Goal: Task Accomplishment & Management: Manage account settings

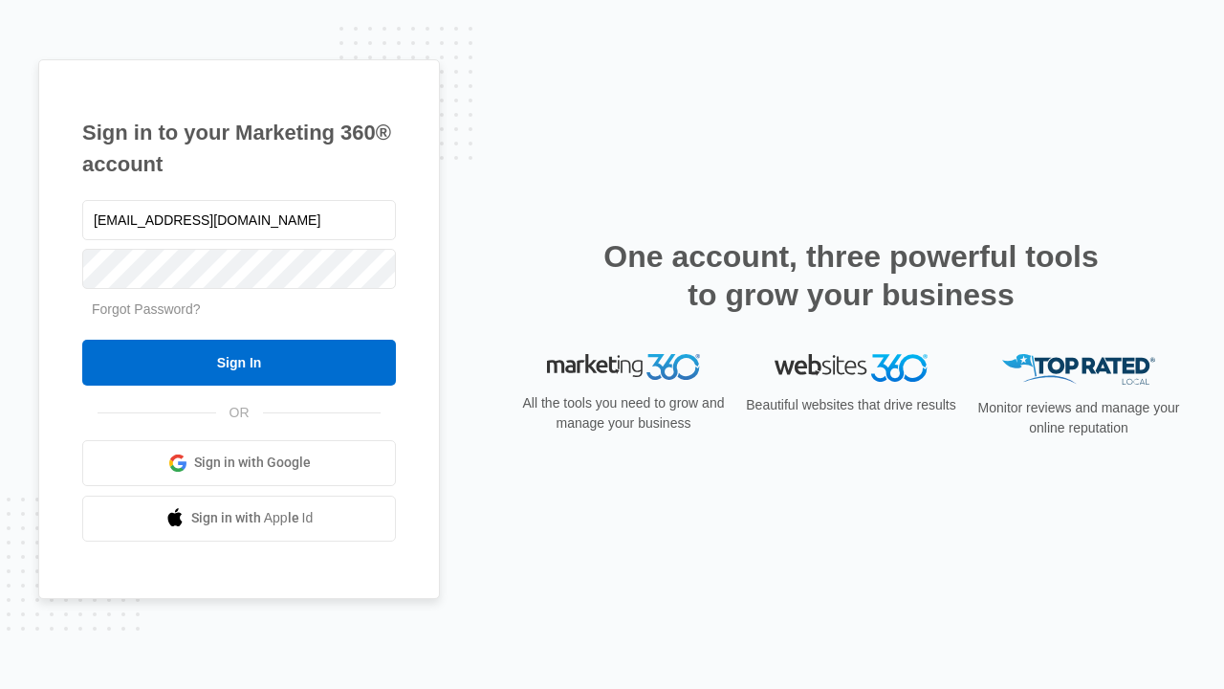
type input "[EMAIL_ADDRESS][DOMAIN_NAME]"
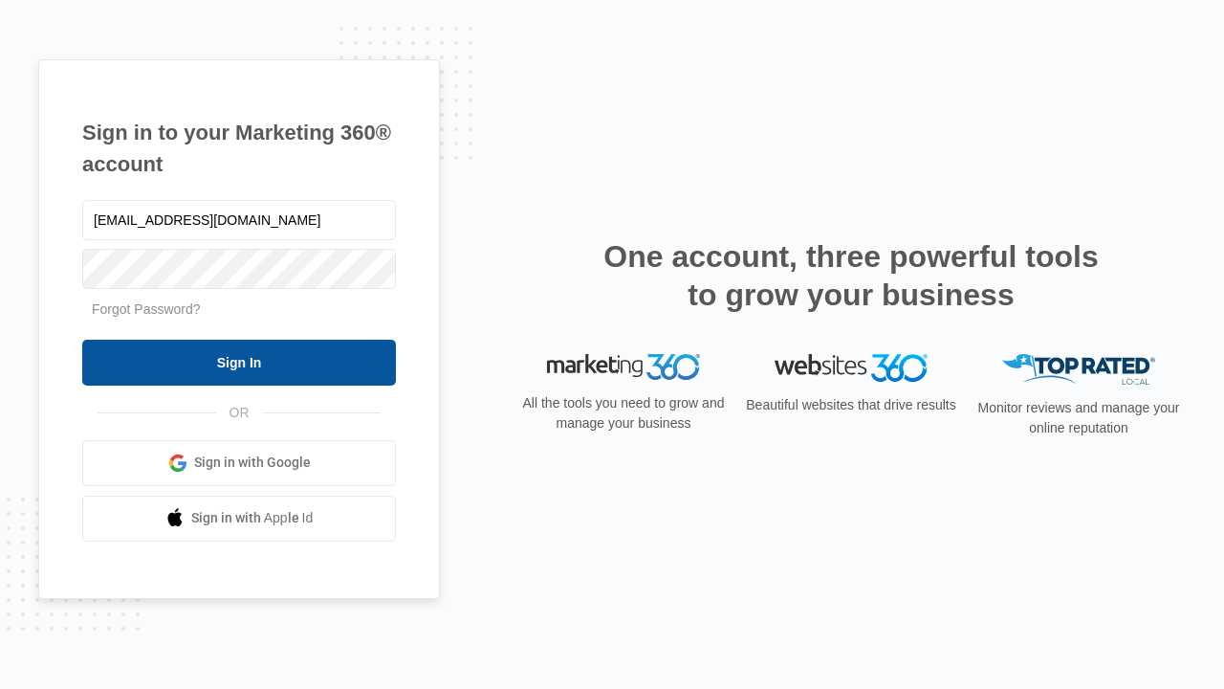
click at [239, 362] on input "Sign In" at bounding box center [239, 363] width 314 height 46
